Goal: Information Seeking & Learning: Learn about a topic

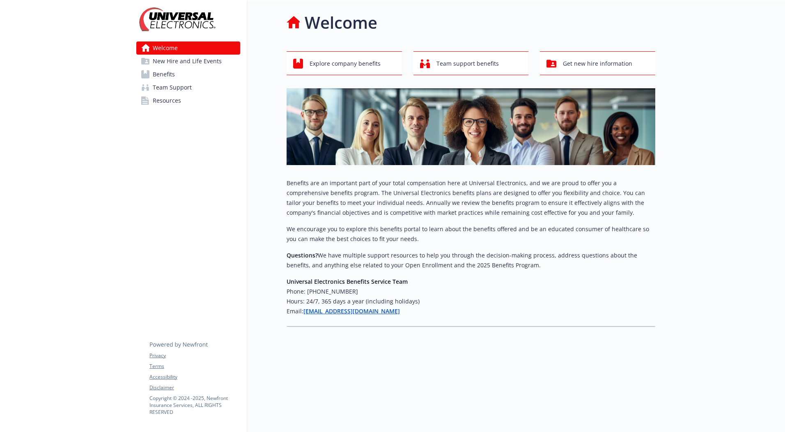
click at [167, 74] on span "Benefits" at bounding box center [164, 74] width 22 height 13
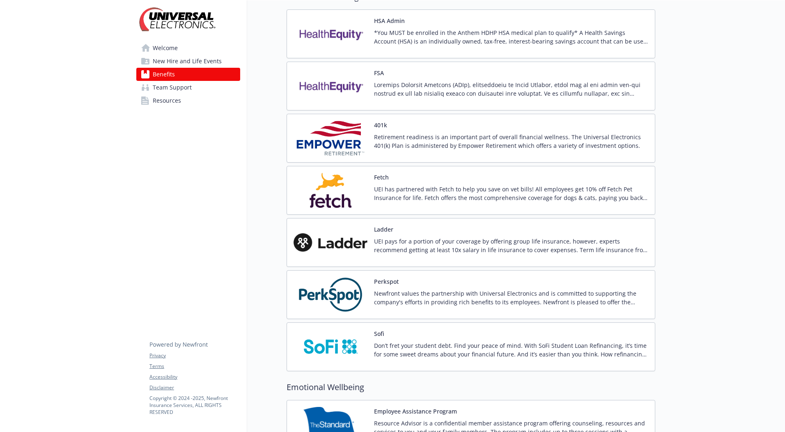
click at [459, 155] on div "Retirement readiness is an important part of overall financial wellness. The Un…" at bounding box center [511, 144] width 274 height 23
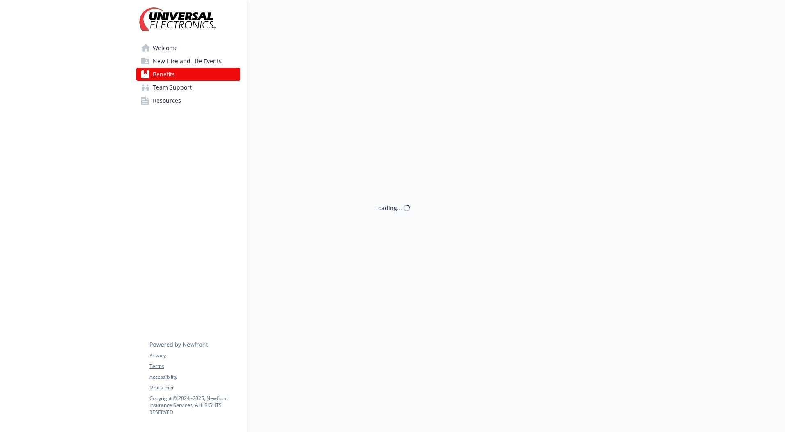
scroll to position [860, 0]
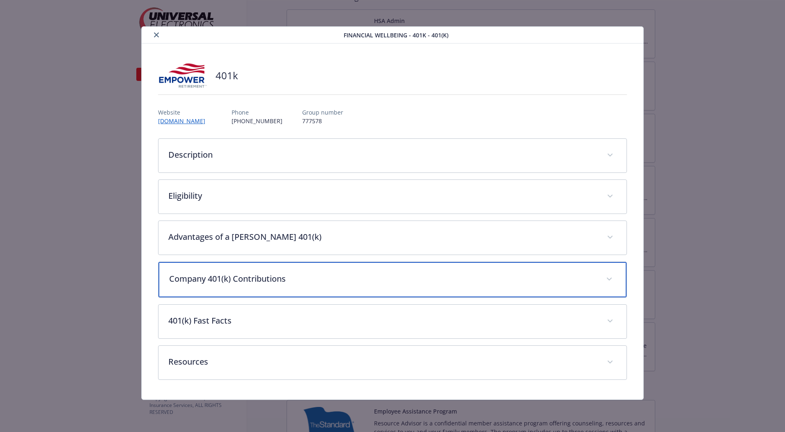
click at [425, 276] on p "Company 401(k) Contributions" at bounding box center [382, 279] width 427 height 12
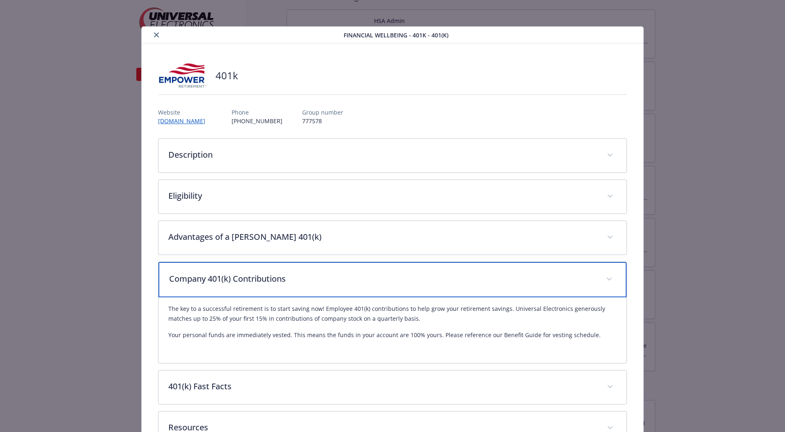
scroll to position [60, 0]
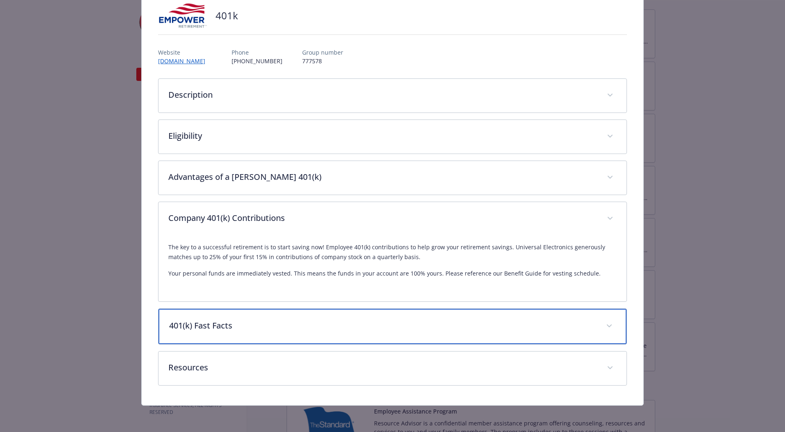
click at [412, 317] on div "401(k) Fast Facts" at bounding box center [393, 326] width 468 height 35
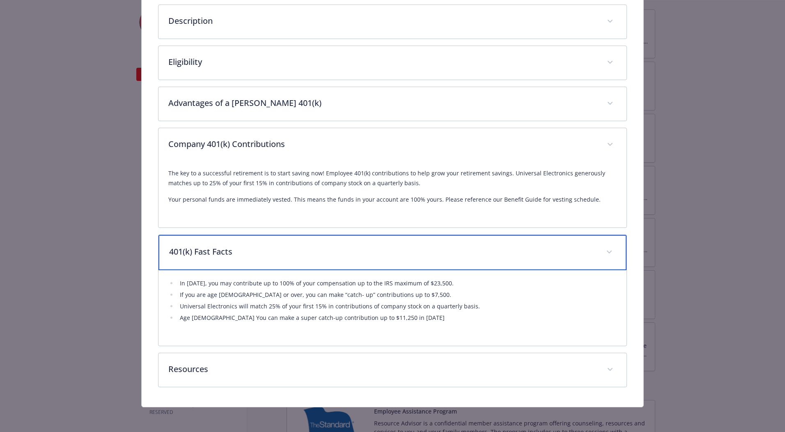
scroll to position [136, 0]
